Goal: Complete application form

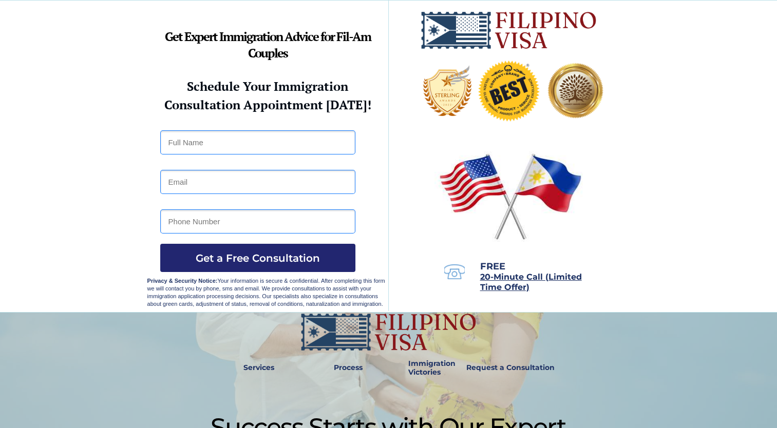
click at [593, 200] on div at bounding box center [388, 157] width 483 height 312
click at [592, 192] on div at bounding box center [388, 157] width 483 height 312
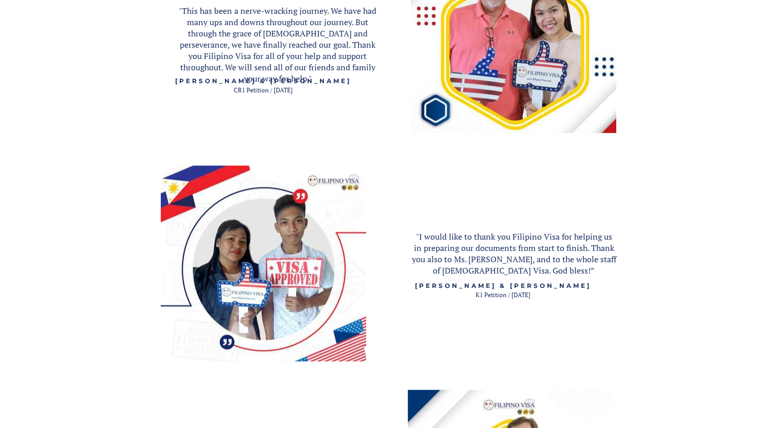
scroll to position [2040, 0]
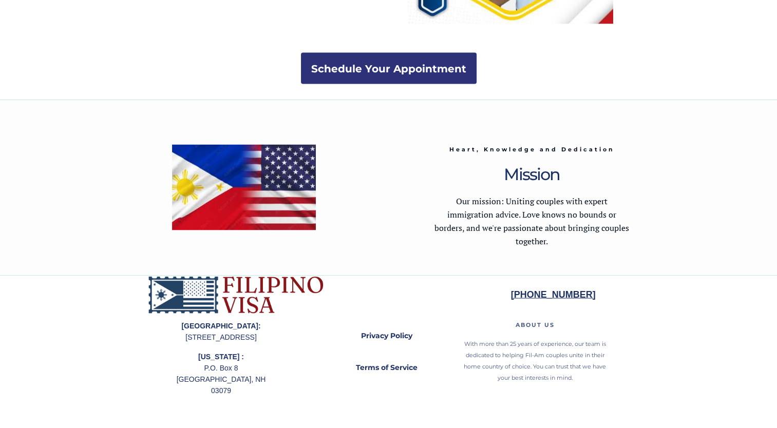
click at [284, 349] on div at bounding box center [388, 352] width 483 height 153
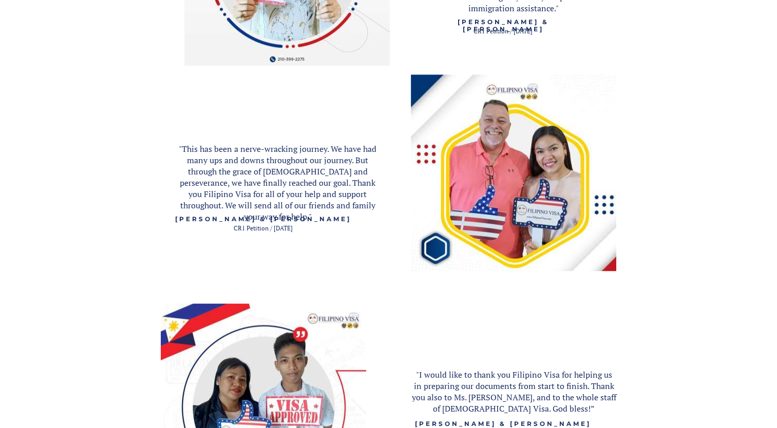
scroll to position [1308, 0]
